Goal: Obtain resource: Download file/media

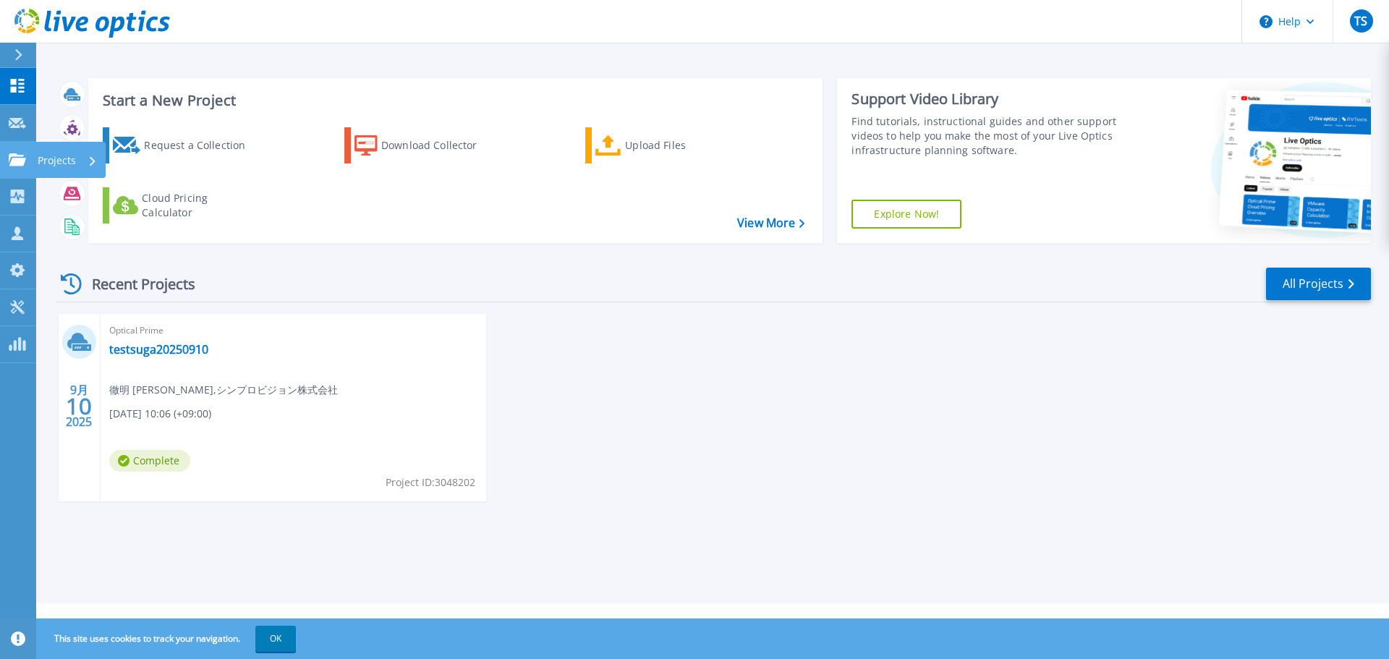
click at [34, 158] on link "Projects Projects" at bounding box center [18, 160] width 36 height 37
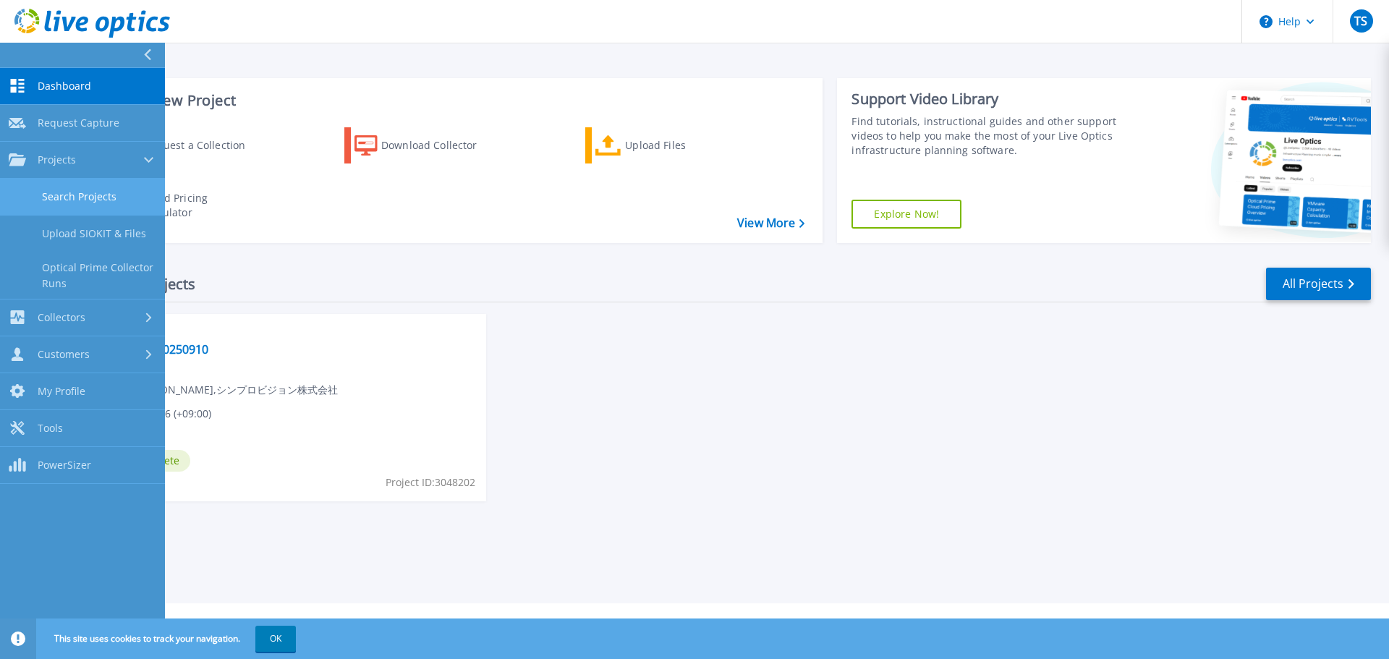
click at [89, 195] on link "Search Projects" at bounding box center [82, 197] width 165 height 37
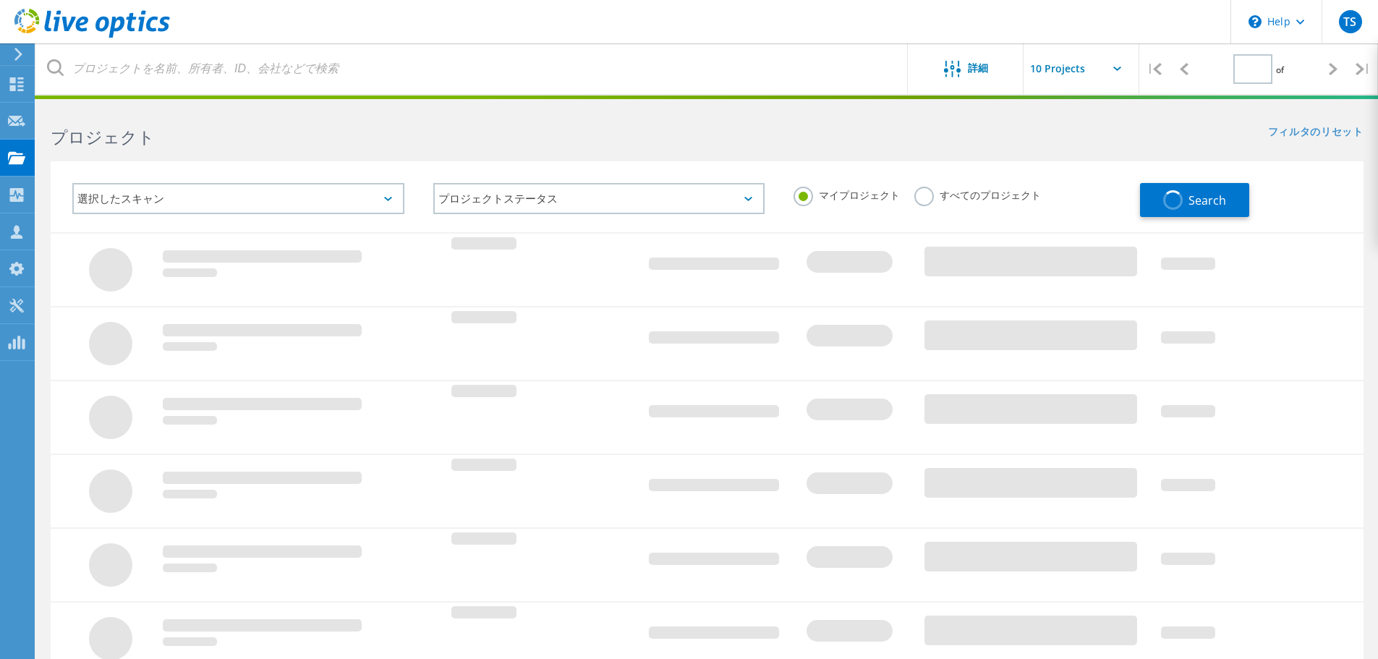
type input "1"
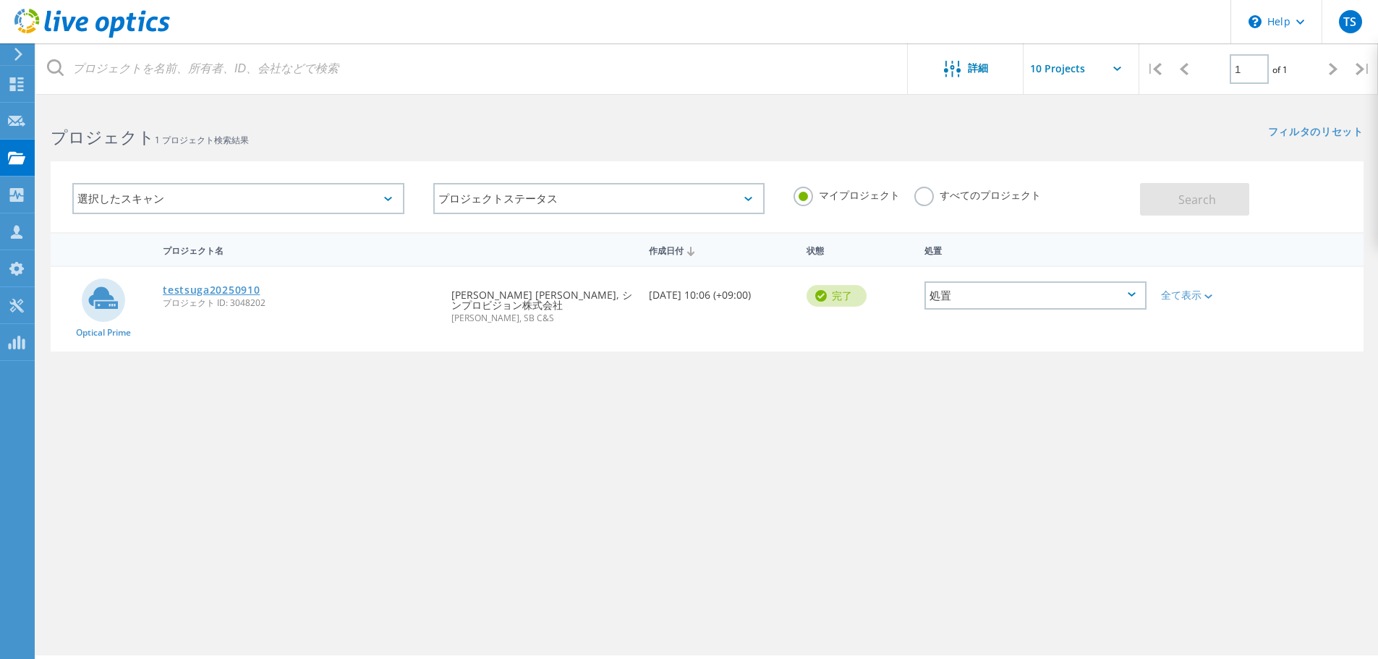
click at [215, 289] on link "testsuga20250910" at bounding box center [211, 290] width 97 height 10
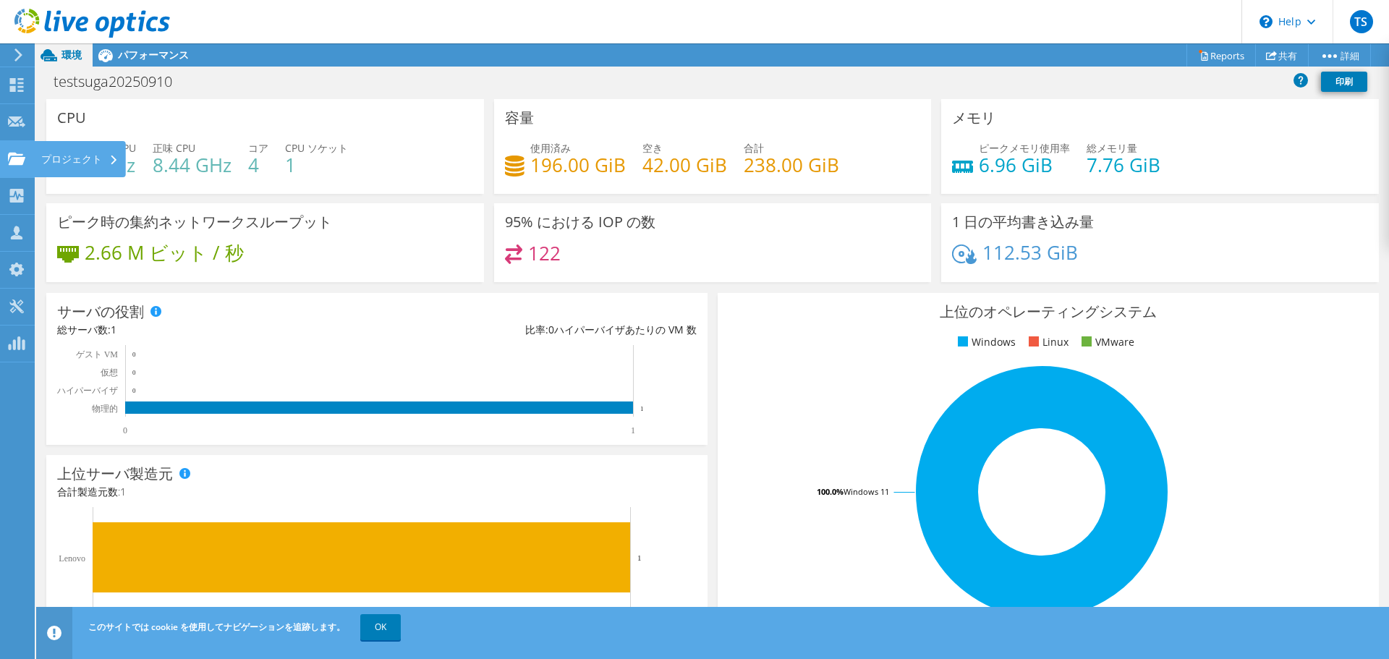
click at [77, 160] on div "プロジェクト" at bounding box center [80, 159] width 92 height 36
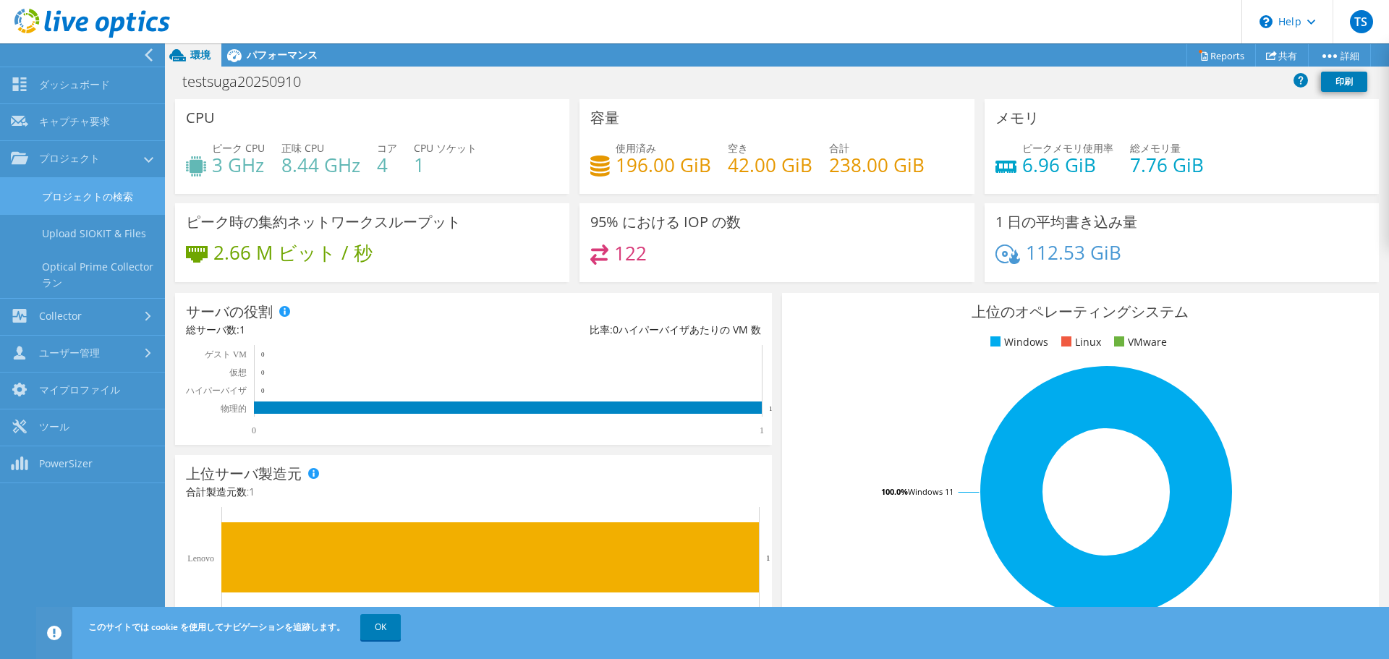
click at [88, 196] on link "プロジェクトの検索" at bounding box center [82, 196] width 165 height 37
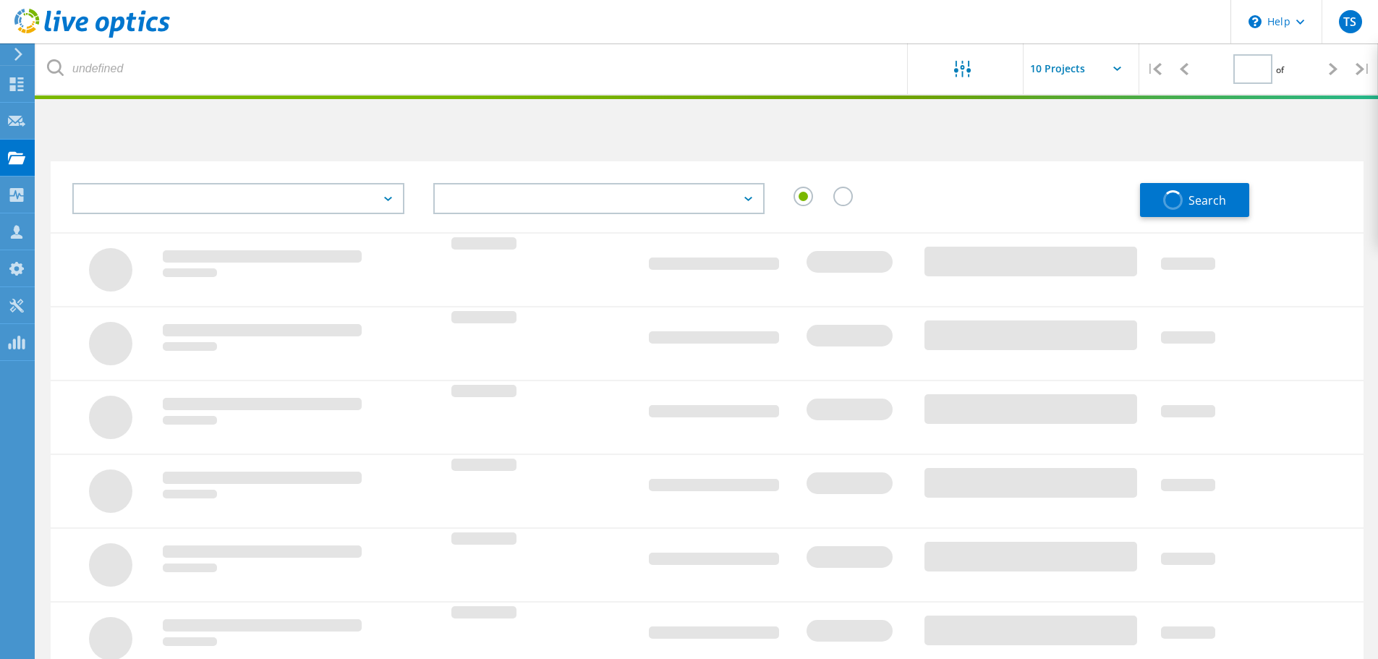
type input "1"
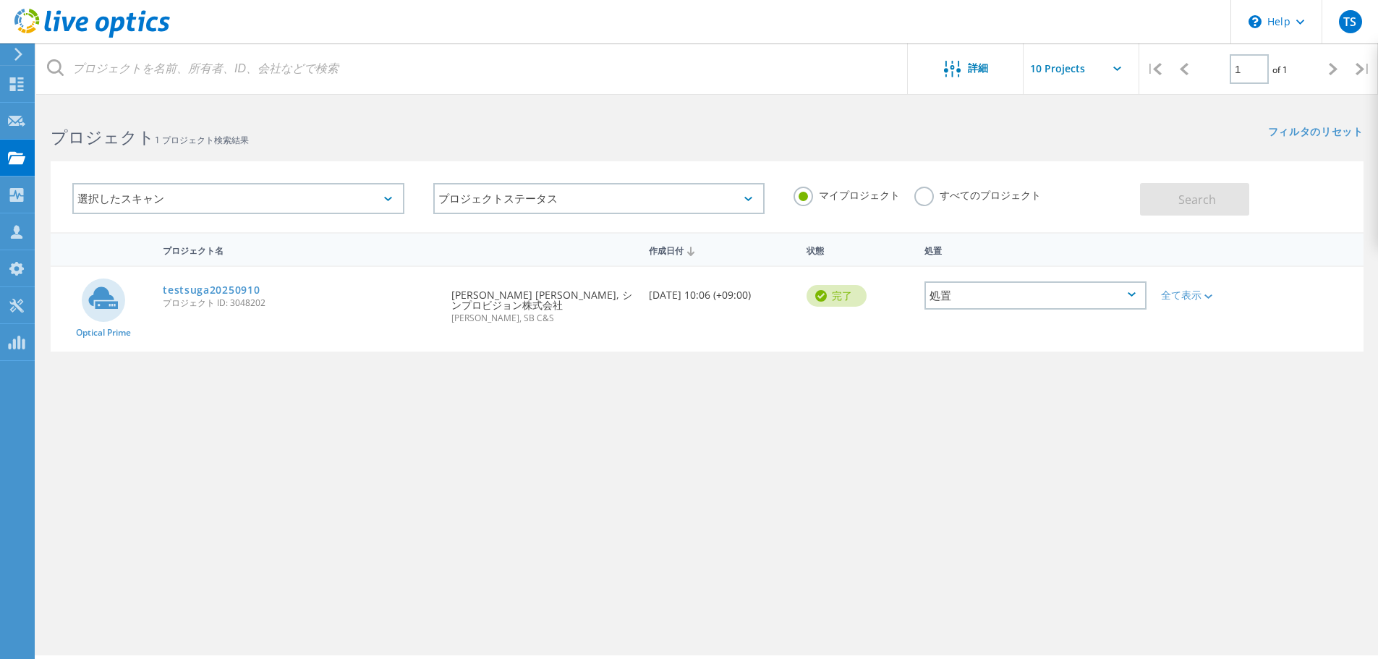
click at [588, 424] on div "プロジェクト名 作成日付 状態 処置 Optical Prime testsuga20250910 プロジェクト ID: 3048202 要求者 [PERSO…" at bounding box center [707, 420] width 1313 height 376
click at [686, 419] on div "プロジェクト名 作成日付 状態 処置 Optical Prime testsuga20250910 プロジェクト ID: 3048202 要求者 [PERSO…" at bounding box center [707, 420] width 1313 height 376
click at [15, 314] on div at bounding box center [16, 308] width 17 height 16
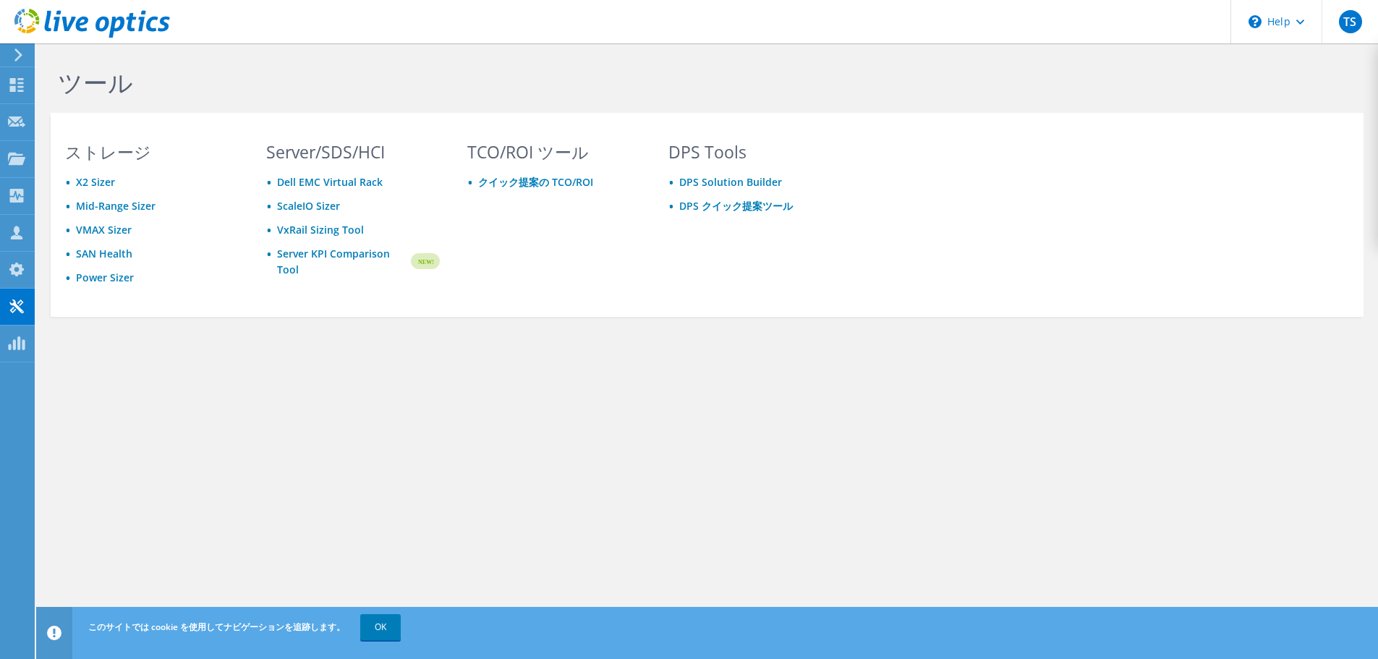
click at [455, 375] on div "ツール ストレージ X2 Sizer Mid-Range Sizer VMAX Sizer SAN Health Power Sizer Server/SDS…" at bounding box center [707, 223] width 1342 height 360
click at [96, 279] on link "Power Sizer" at bounding box center [105, 278] width 58 height 14
click at [624, 321] on div "ツール ストレージ X2 Sizer Mid-Range Sizer VMAX Sizer SAN Health Power Sizer Server/SDS…" at bounding box center [707, 223] width 1342 height 360
click at [12, 272] on use at bounding box center [16, 270] width 14 height 14
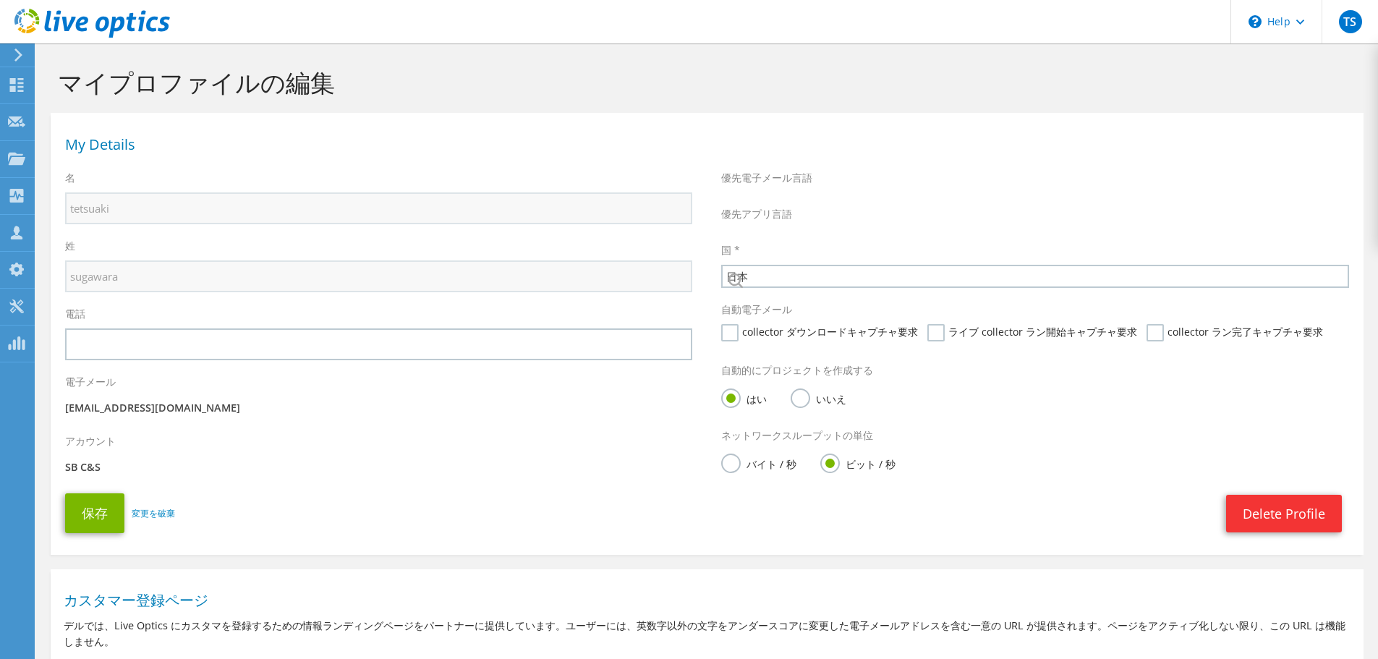
select select "110"
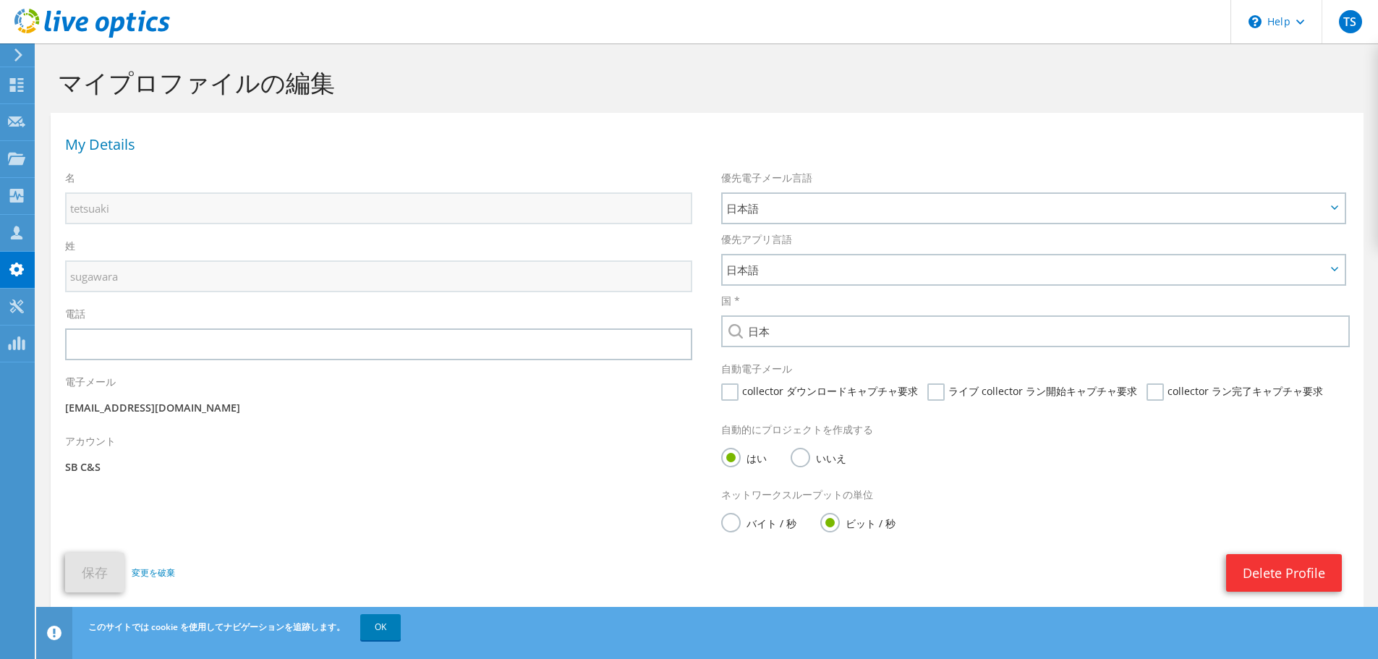
click at [553, 441] on div "アカウント SB C&S" at bounding box center [379, 456] width 656 height 59
click at [20, 92] on div at bounding box center [16, 87] width 17 height 16
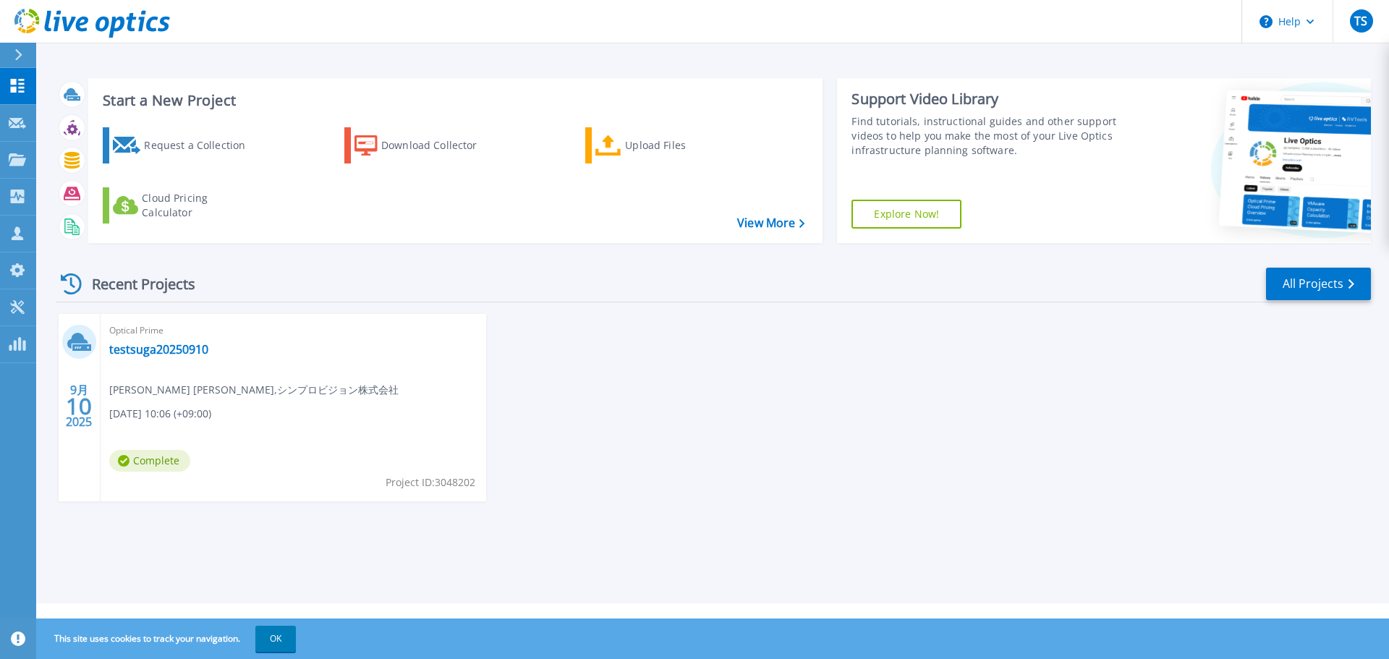
click at [995, 437] on div "9月 10 [DATE] Optical Prime testsuga20250910 [PERSON_NAME] [PERSON_NAME] , シンプロビ…" at bounding box center [707, 422] width 1327 height 216
click at [188, 354] on link "testsuga20250910" at bounding box center [158, 349] width 99 height 14
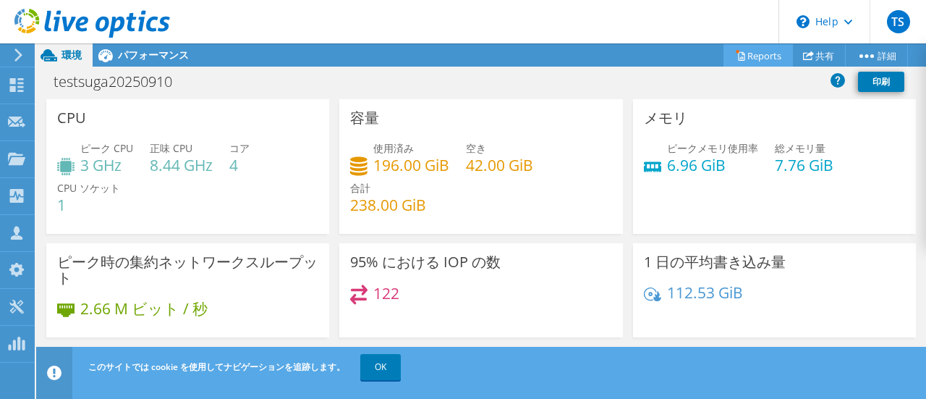
click at [742, 59] on link "Reports" at bounding box center [758, 55] width 69 height 22
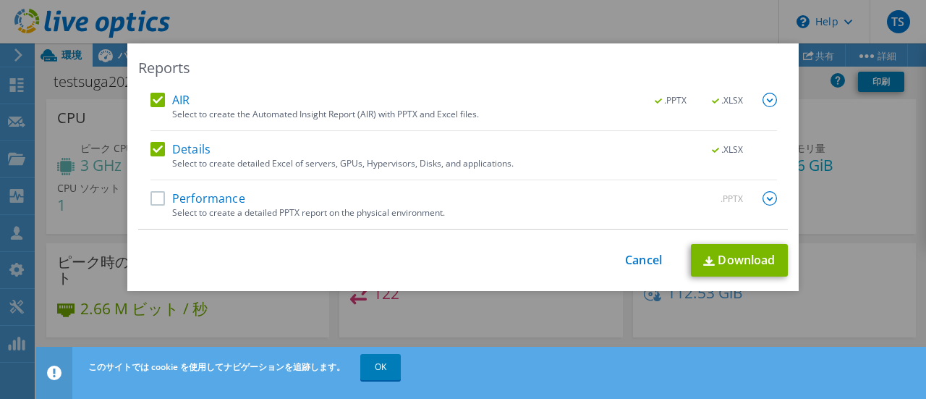
click at [195, 199] on label "Performance" at bounding box center [197, 198] width 95 height 14
click at [0, 0] on input "Performance" at bounding box center [0, 0] width 0 height 0
click at [717, 261] on link "Download" at bounding box center [739, 260] width 97 height 33
click at [639, 266] on link "Cancel" at bounding box center [643, 260] width 37 height 14
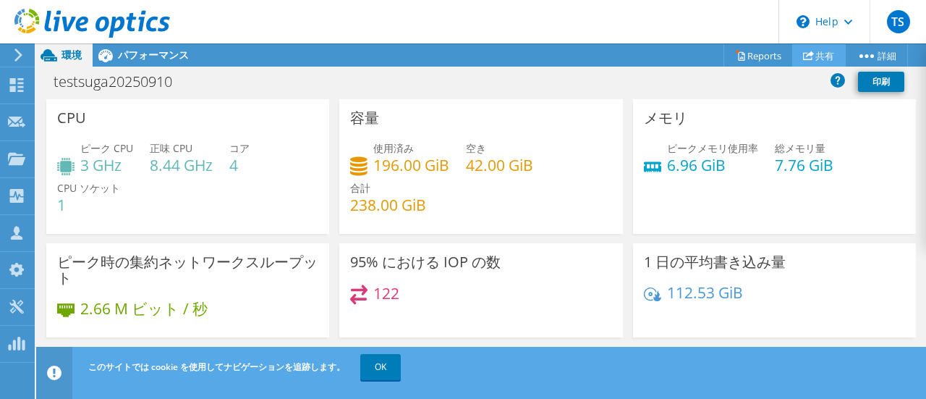
click at [818, 54] on link "共有" at bounding box center [819, 55] width 54 height 22
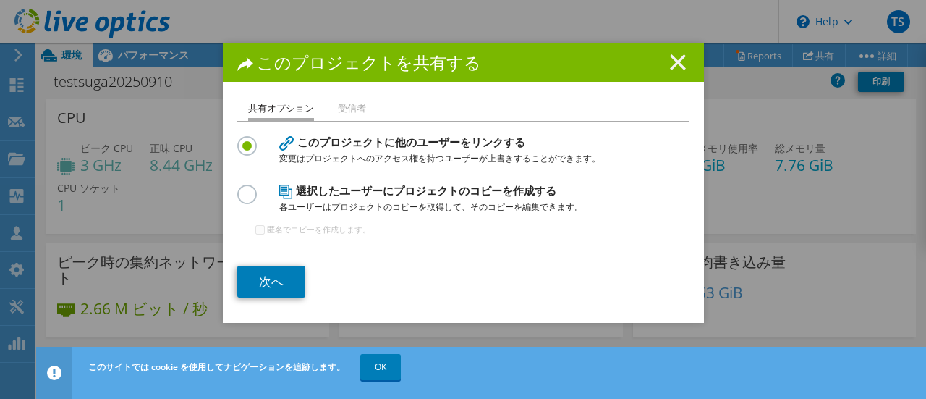
click at [673, 62] on line at bounding box center [678, 62] width 14 height 14
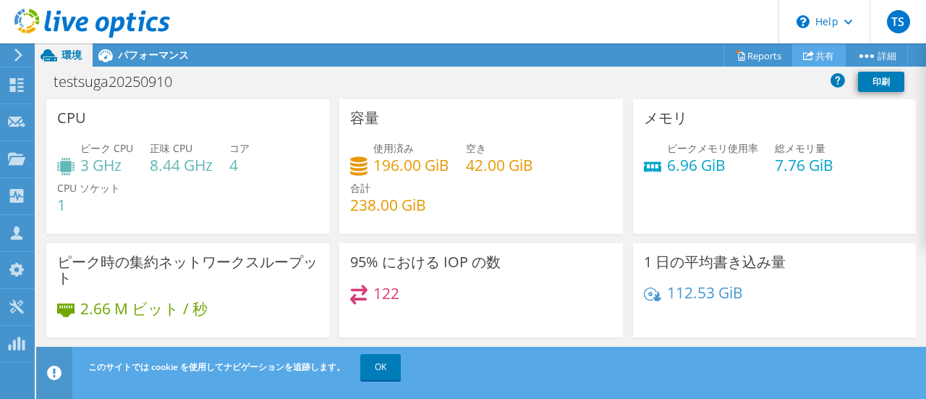
click at [825, 59] on link "共有" at bounding box center [819, 55] width 54 height 22
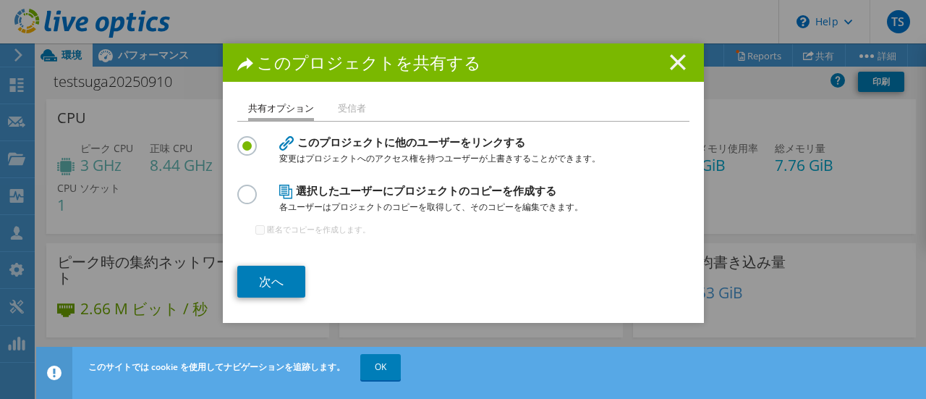
click at [671, 66] on line at bounding box center [678, 62] width 14 height 14
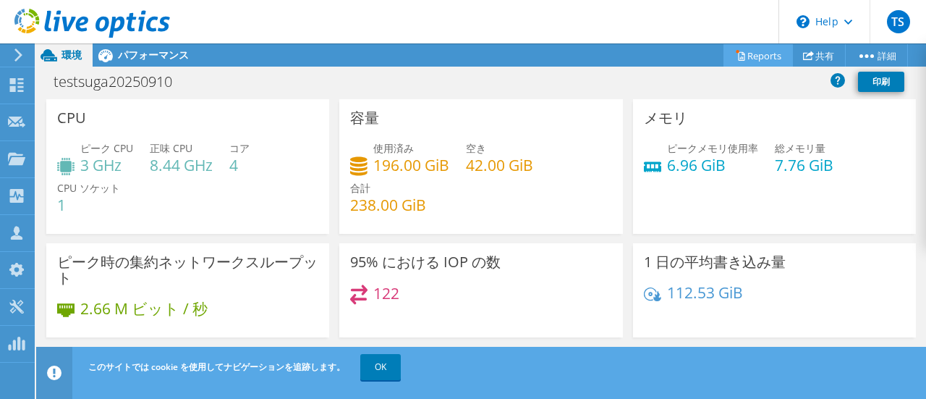
click at [763, 54] on div "このプロジェクトはアーカイブされているため、変更できません。プロジェクトレベルで利用可能なのは、グラフと概要表だけです。 復元 プロジェクト処置 プロジェクト…" at bounding box center [481, 220] width 890 height 355
click at [760, 54] on link "Reports" at bounding box center [758, 55] width 69 height 22
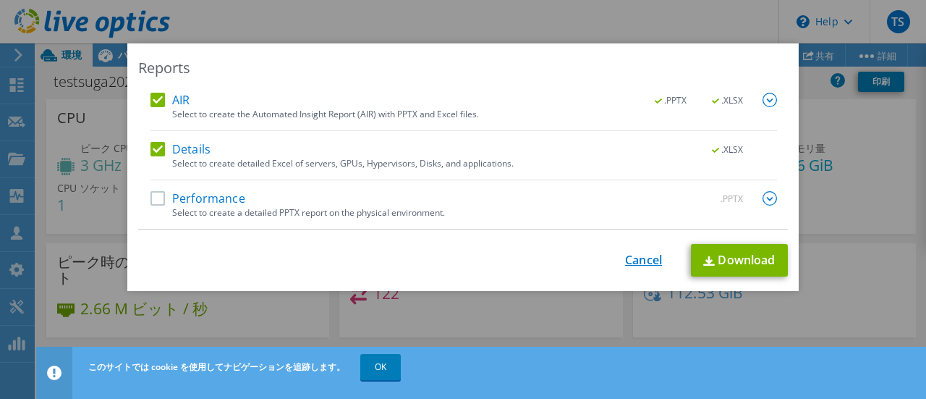
click at [642, 260] on link "Cancel" at bounding box center [643, 260] width 37 height 14
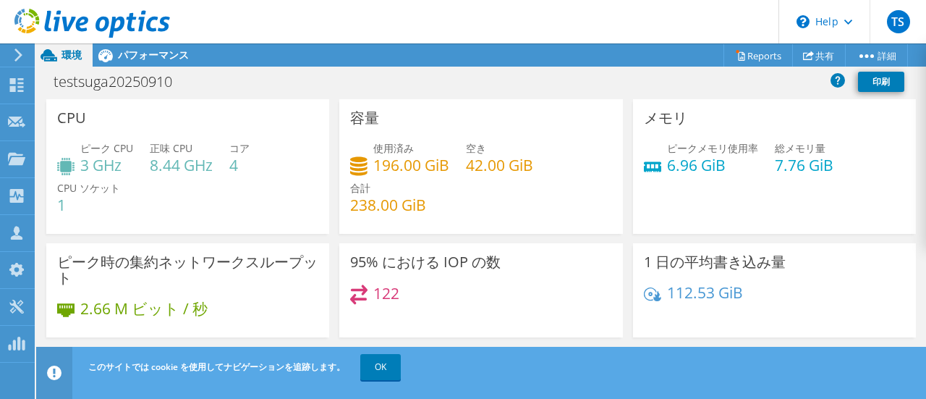
click at [626, 22] on header "TS チャネルパートナー tetsuaki sugawara [EMAIL_ADDRESS][DOMAIN_NAME] SB C&S My Profile L…" at bounding box center [463, 21] width 926 height 43
click at [533, 30] on header "TS チャネルパートナー tetsuaki sugawara [EMAIL_ADDRESS][DOMAIN_NAME] SB C&S My Profile L…" at bounding box center [463, 21] width 926 height 43
